Goal: Information Seeking & Learning: Find specific fact

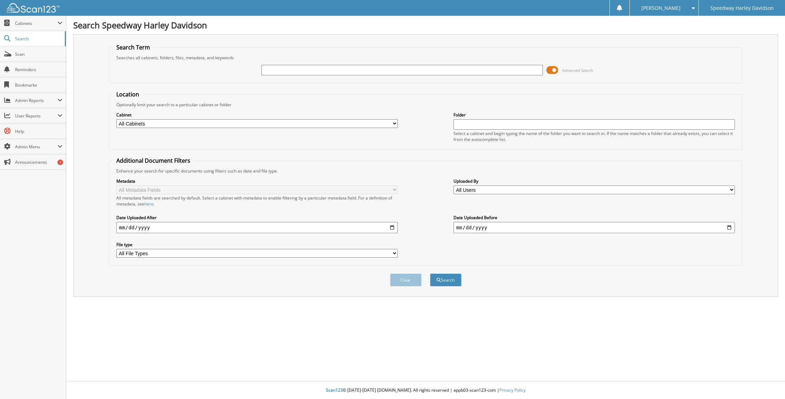
click at [275, 70] on input "text" at bounding box center [402, 70] width 282 height 11
type input "1HD1MAF19SB853646"
click at [430, 273] on button "Search" at bounding box center [446, 279] width 32 height 13
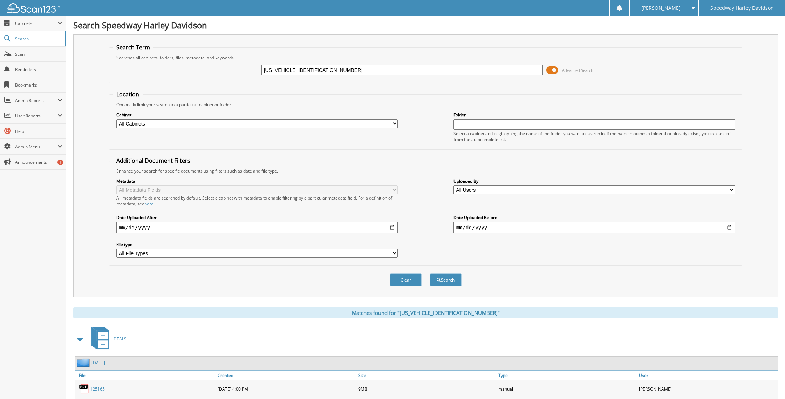
scroll to position [43, 0]
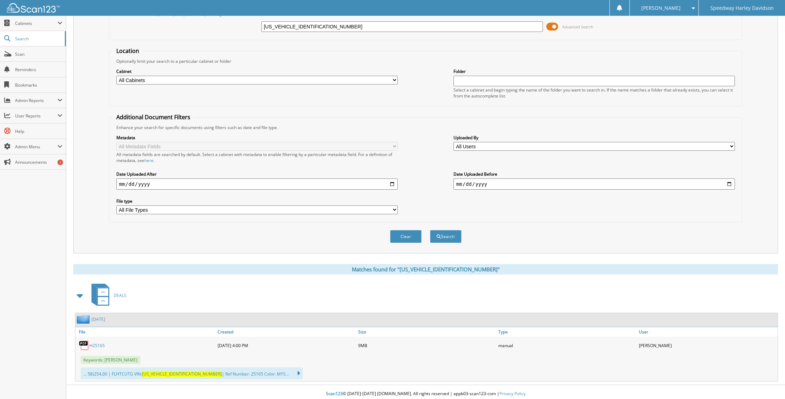
click at [98, 342] on link "H25165" at bounding box center [96, 345] width 15 height 6
drag, startPoint x: 332, startPoint y: 27, endPoint x: 254, endPoint y: 26, distance: 78.1
click at [254, 26] on div "1HD1MAF19SB853646 Advanced Search" at bounding box center [426, 26] width 626 height 19
click at [299, 26] on input "text" at bounding box center [402, 26] width 282 height 11
paste input "[US_VEHICLE_IDENTIFICATION_NUMBER]"
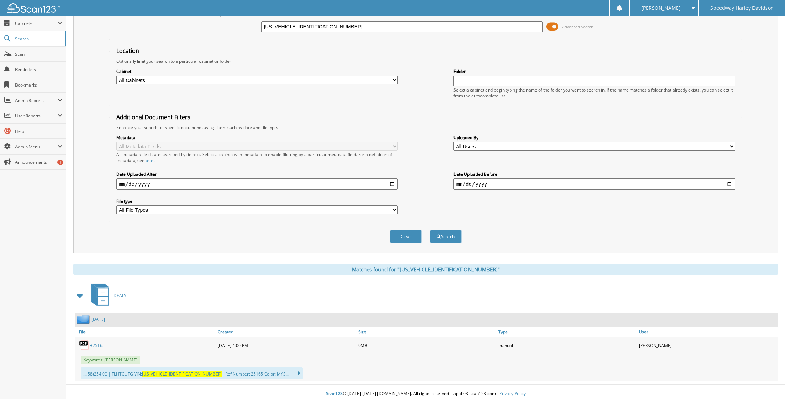
type input "[US_VEHICLE_IDENTIFICATION_NUMBER]"
click at [430, 230] on button "Search" at bounding box center [446, 236] width 32 height 13
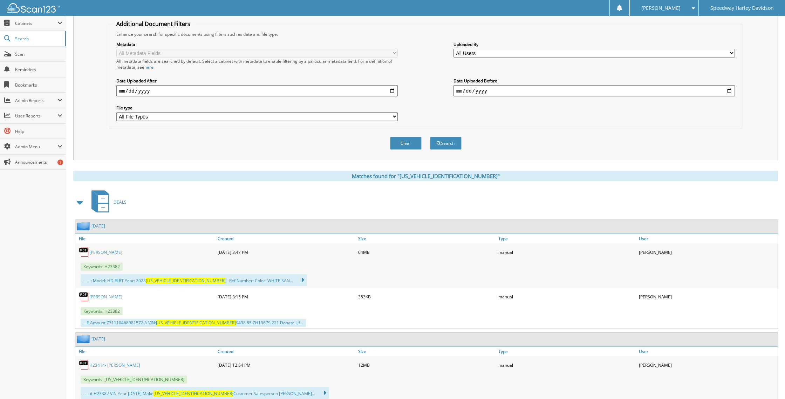
scroll to position [201, 0]
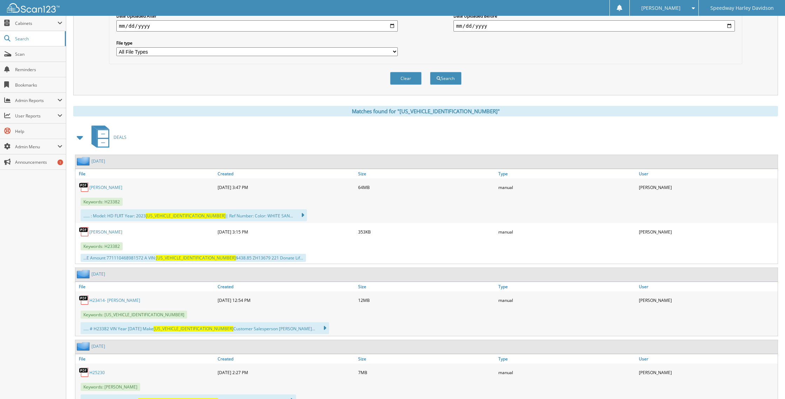
click at [118, 184] on link "[PERSON_NAME]" at bounding box center [105, 187] width 33 height 6
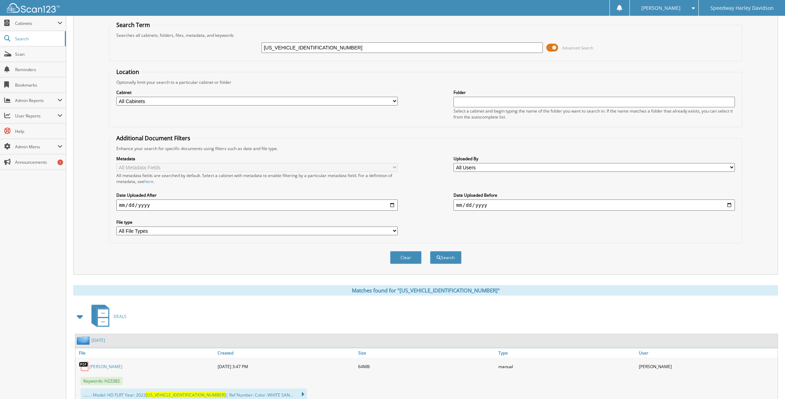
scroll to position [0, 0]
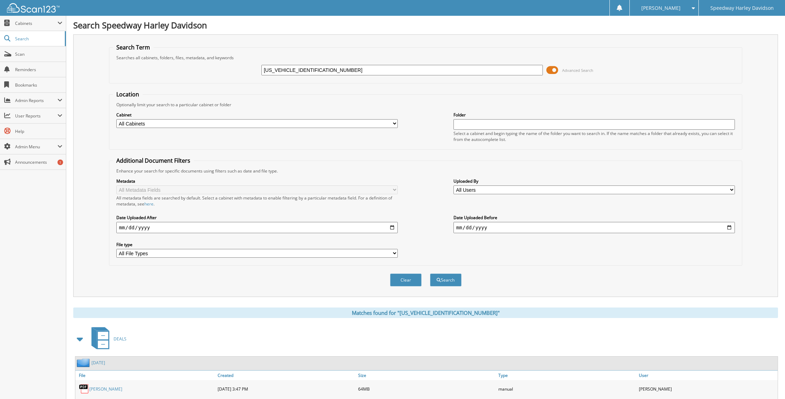
drag, startPoint x: 324, startPoint y: 69, endPoint x: 242, endPoint y: 64, distance: 81.7
click at [244, 64] on div "[US_VEHICLE_IDENTIFICATION_NUMBER] Advanced Search" at bounding box center [426, 70] width 626 height 19
paste input "AF11SB851406"
type input "[US_VEHICLE_IDENTIFICATION_NUMBER]"
click at [445, 280] on button "Search" at bounding box center [446, 279] width 32 height 13
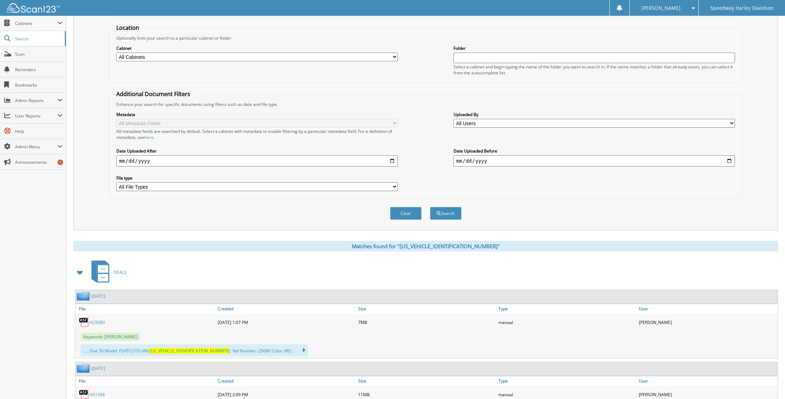
scroll to position [115, 0]
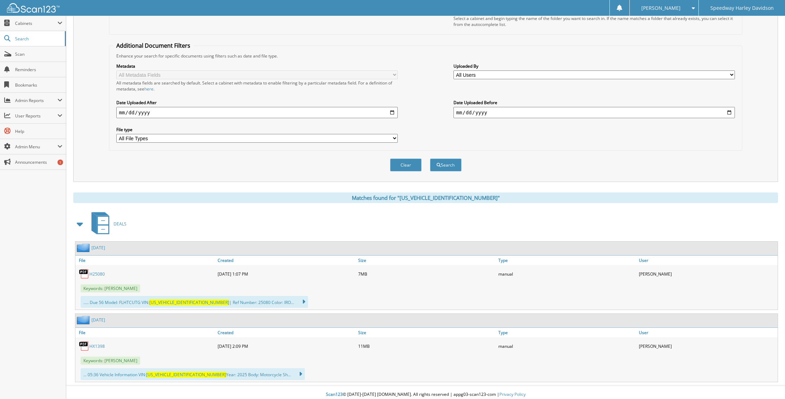
click at [122, 221] on span "DEALS" at bounding box center [119, 224] width 13 height 6
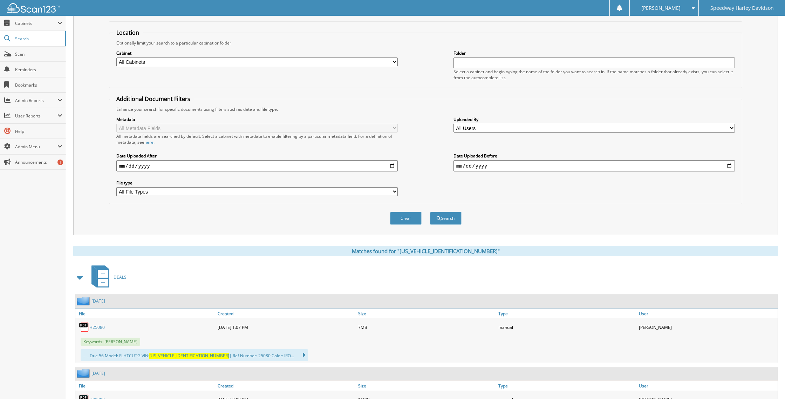
scroll to position [70, 0]
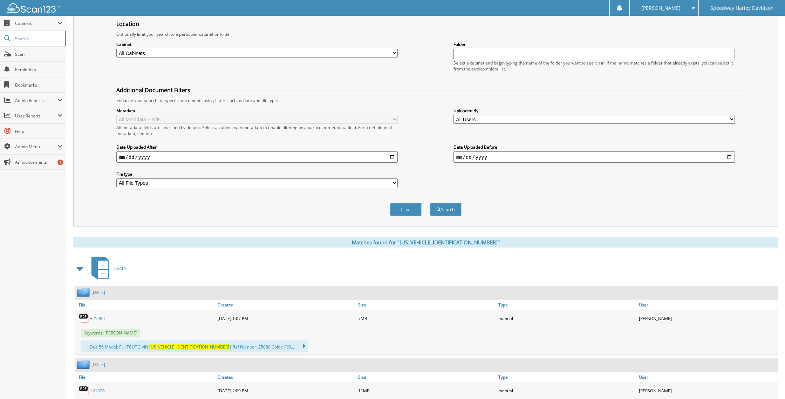
click at [101, 315] on link "H25080" at bounding box center [96, 318] width 15 height 6
